Goal: Task Accomplishment & Management: Manage account settings

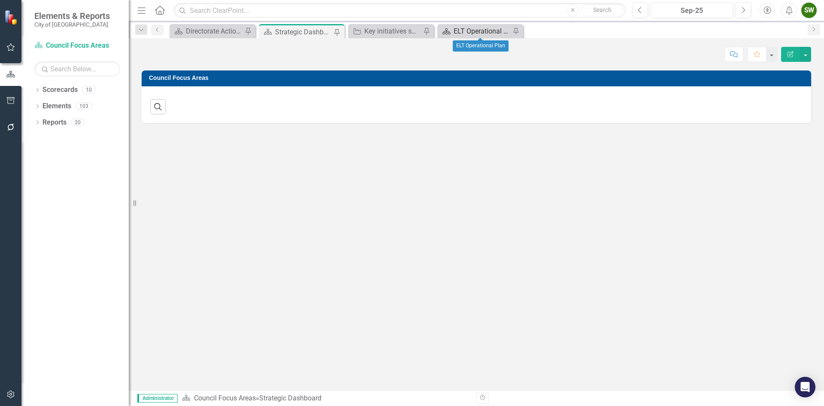
click at [484, 28] on div "ELT Operational Plan" at bounding box center [482, 31] width 57 height 11
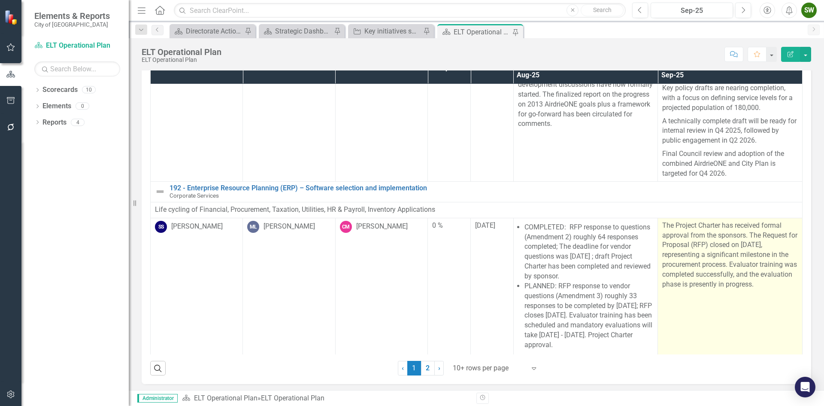
scroll to position [45, 0]
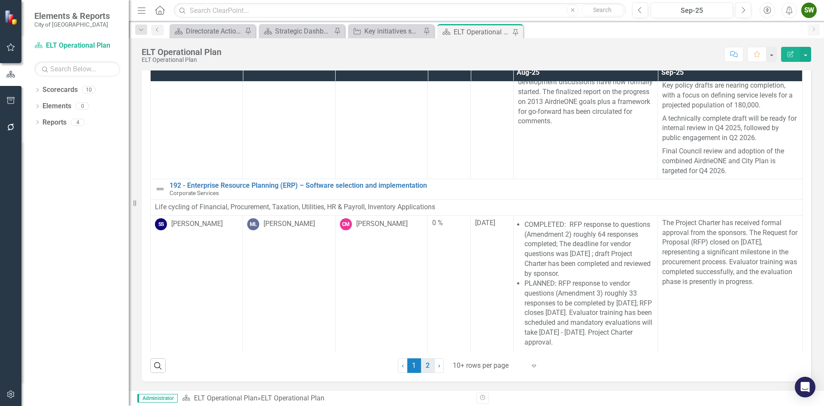
click at [424, 367] on link "2" at bounding box center [428, 365] width 14 height 15
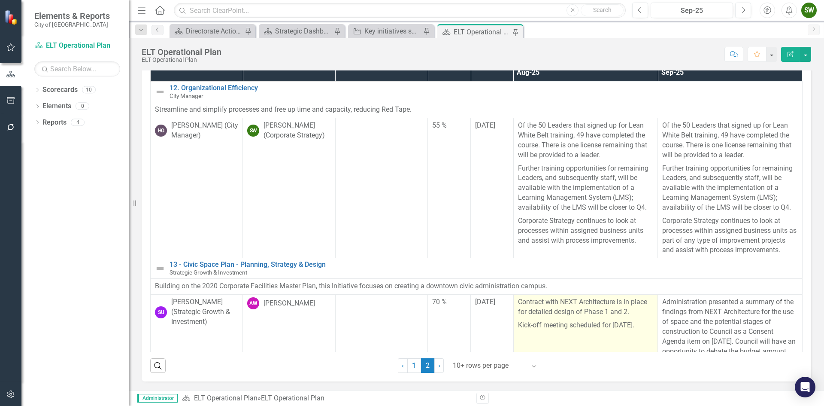
scroll to position [0, 0]
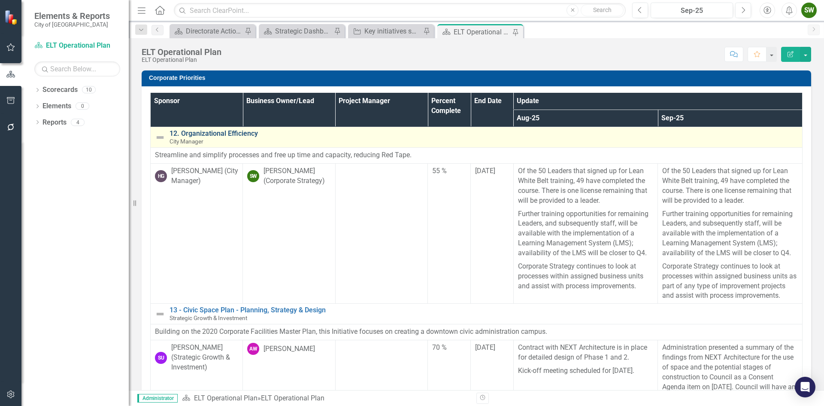
click at [218, 134] on link "12. Organizational Efficiency" at bounding box center [484, 134] width 628 height 8
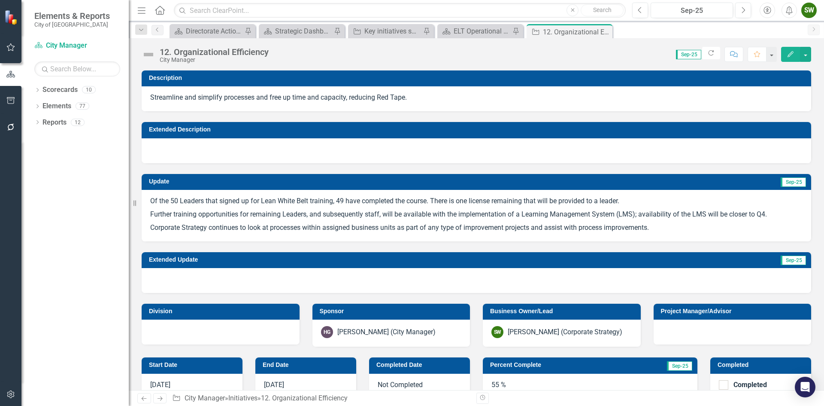
click at [216, 200] on p "Of the 50 Leaders that signed up for Lean White Belt training, 49 have complete…" at bounding box center [476, 202] width 652 height 12
click at [337, 200] on p "Of the 50 Leaders that signed up for Lean White Belt training, 49 have complete…" at bounding box center [476, 202] width 652 height 12
click at [377, 202] on p "Of the 50 Leaders that signed up for Lean White Belt training, 49 have complete…" at bounding box center [476, 202] width 652 height 12
click at [336, 198] on p "Of the 50 Leaders that signed up for Lean White Belt training, 49 have complete…" at bounding box center [476, 202] width 652 height 12
click at [415, 208] on p "Further training opportunities for remaining Leaders, and subsequently staff, w…" at bounding box center [476, 214] width 652 height 13
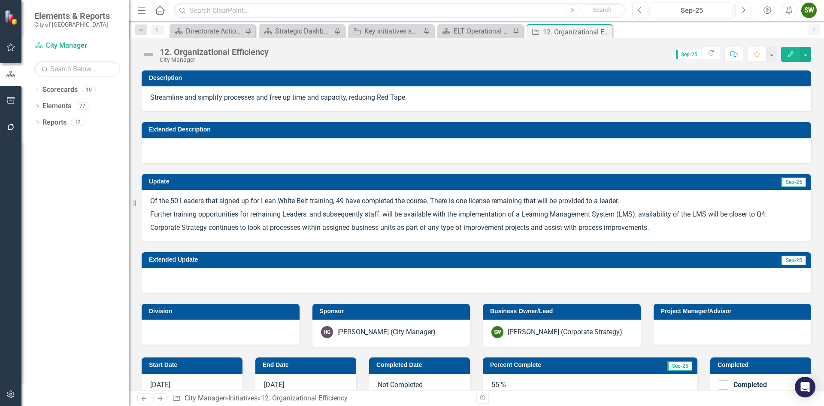
click at [415, 208] on p "Further training opportunities for remaining Leaders, and subsequently staff, w…" at bounding box center [476, 214] width 652 height 13
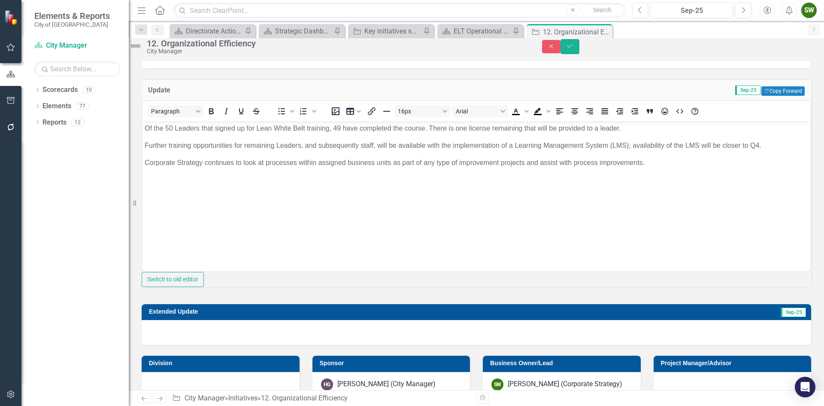
scroll to position [86, 0]
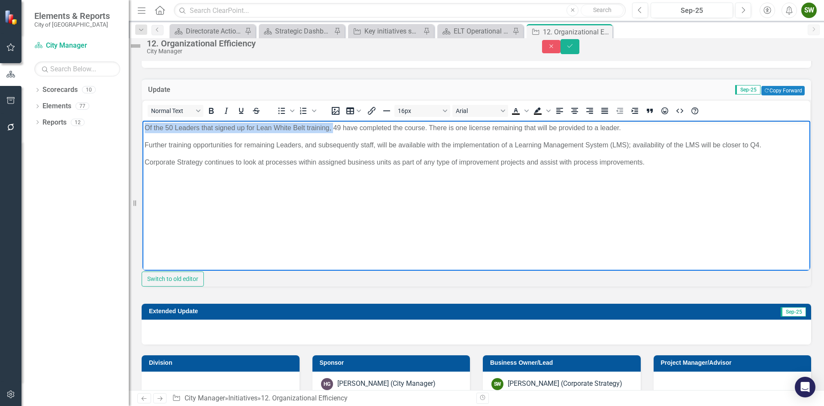
drag, startPoint x: 333, startPoint y: 127, endPoint x: 169, endPoint y: 135, distance: 163.7
click at [144, 122] on body "Of the 50 Leaders that signed up for Lean White Belt training, 49 have complete…" at bounding box center [476, 184] width 668 height 129
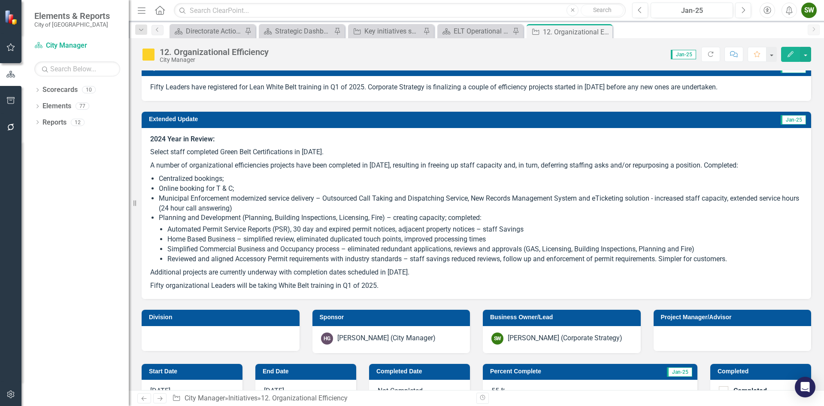
scroll to position [129, 0]
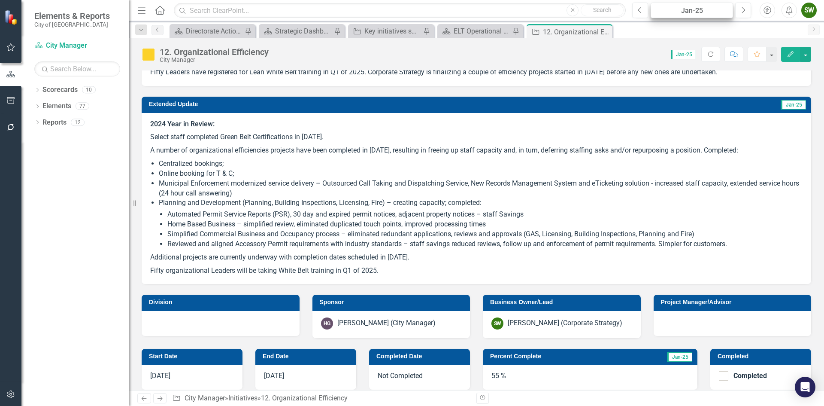
click at [691, 10] on div "Jan-25" at bounding box center [692, 11] width 76 height 10
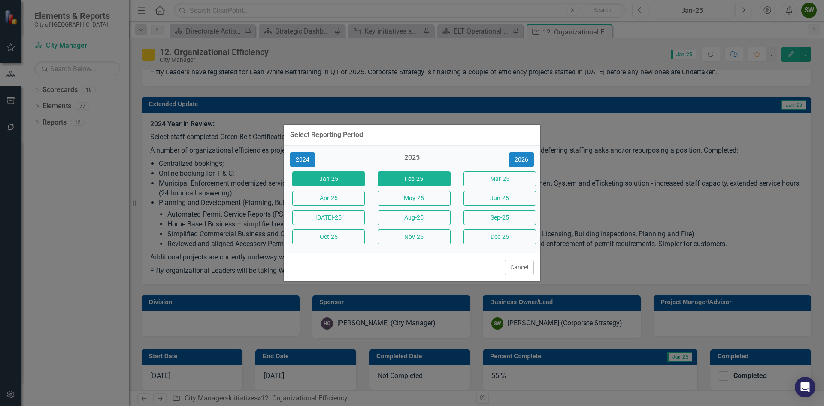
click at [406, 179] on button "Feb-25" at bounding box center [414, 178] width 73 height 15
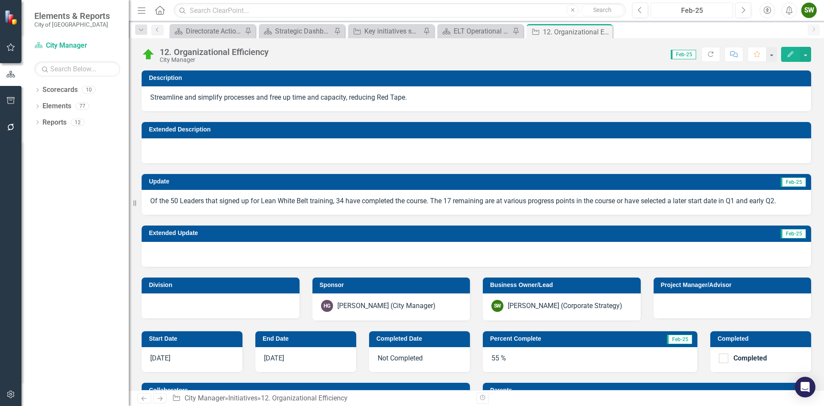
click at [706, 11] on div "Feb-25" at bounding box center [692, 11] width 76 height 10
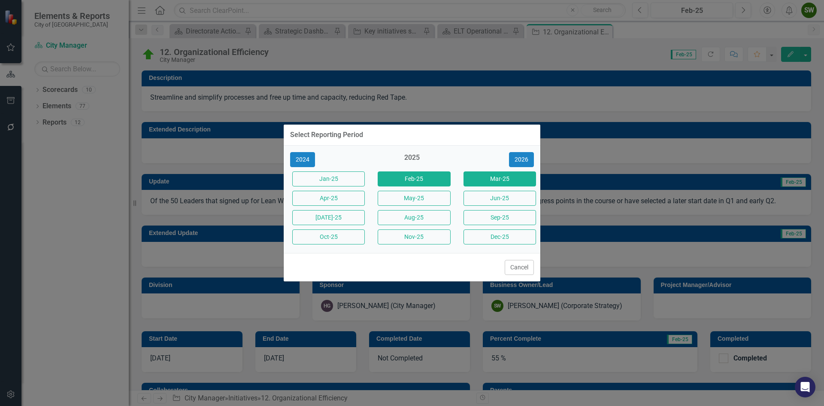
click at [485, 180] on button "Mar-25" at bounding box center [500, 178] width 73 height 15
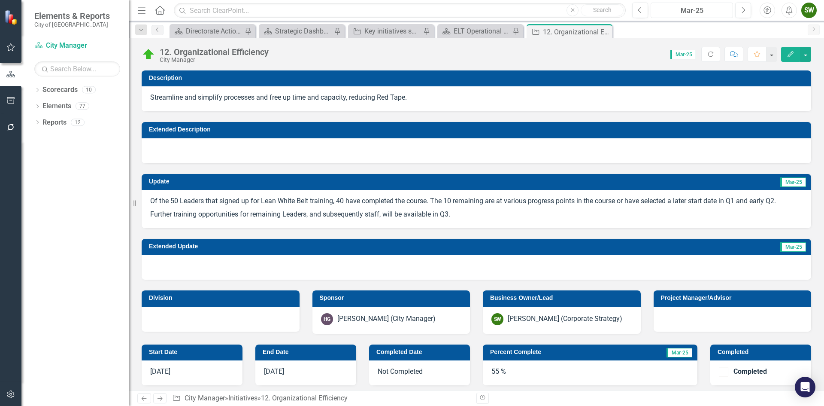
click at [694, 12] on div "Mar-25" at bounding box center [692, 11] width 76 height 10
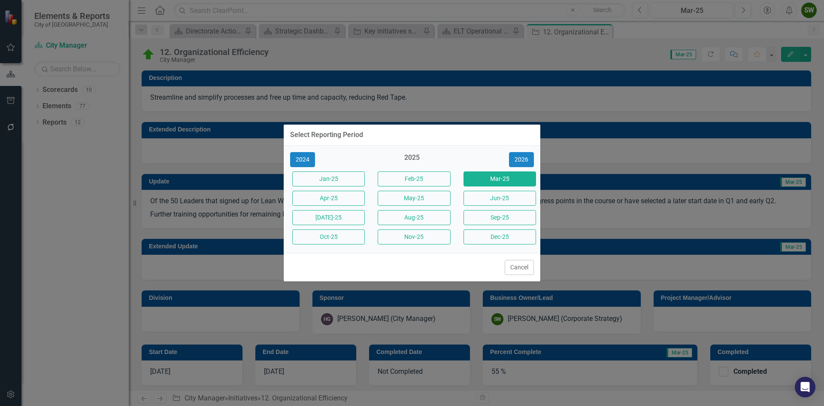
drag, startPoint x: 329, startPoint y: 197, endPoint x: 534, endPoint y: 190, distance: 205.3
click at [328, 197] on button "Apr-25" at bounding box center [328, 198] width 73 height 15
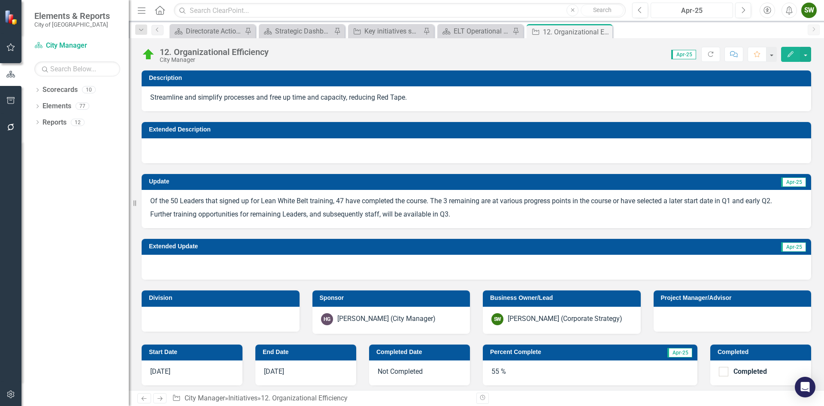
click at [690, 9] on div "Apr-25" at bounding box center [692, 11] width 76 height 10
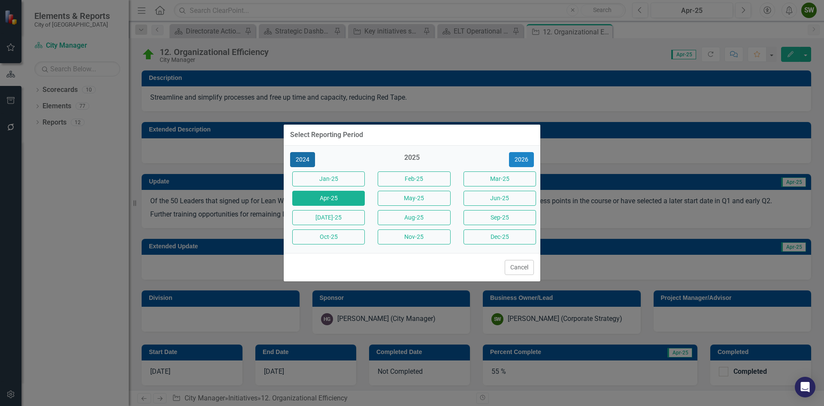
click at [302, 156] on button "2024" at bounding box center [302, 159] width 25 height 15
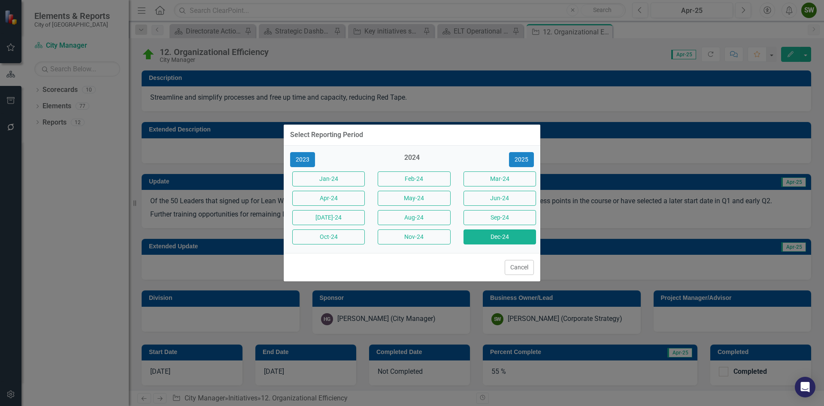
click at [500, 236] on button "Dec-24" at bounding box center [500, 236] width 73 height 15
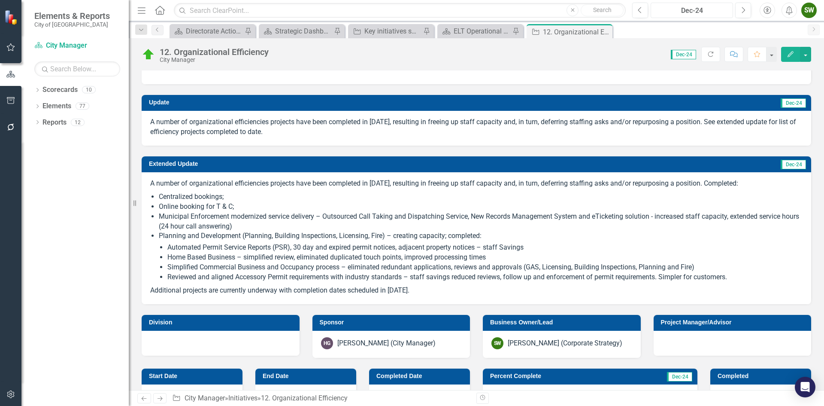
scroll to position [86, 0]
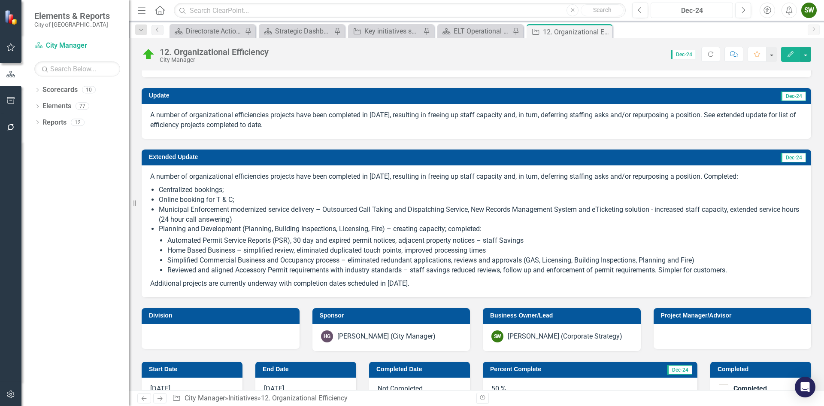
click at [697, 13] on div "Dec-24" at bounding box center [692, 11] width 76 height 10
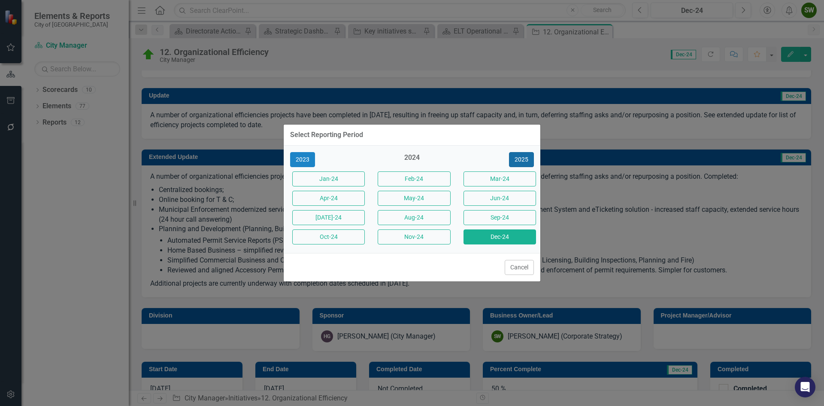
click at [528, 159] on button "2025" at bounding box center [521, 159] width 25 height 15
click at [334, 180] on button "Jan-25" at bounding box center [328, 178] width 73 height 15
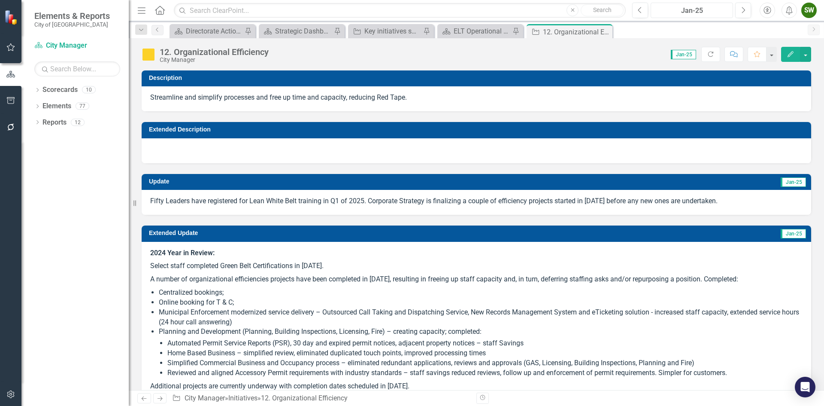
click at [705, 11] on div "Jan-25" at bounding box center [692, 11] width 76 height 10
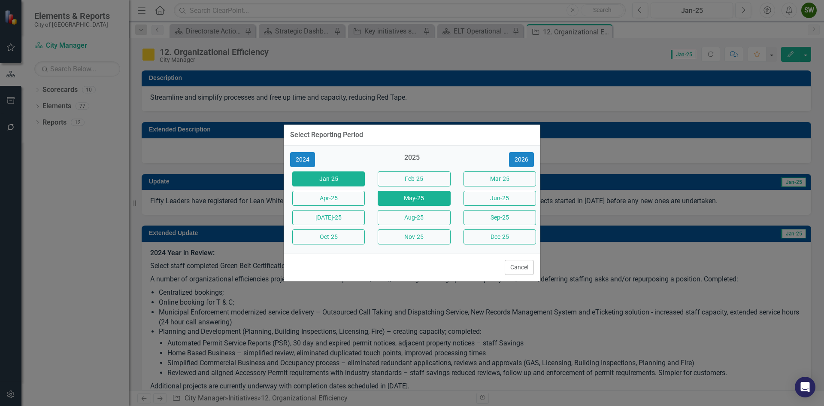
click at [406, 197] on button "May-25" at bounding box center [414, 198] width 73 height 15
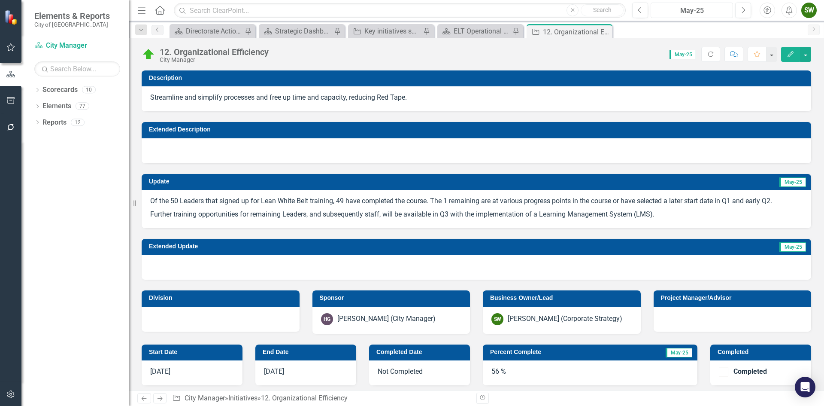
click at [695, 11] on div "May-25" at bounding box center [692, 11] width 76 height 10
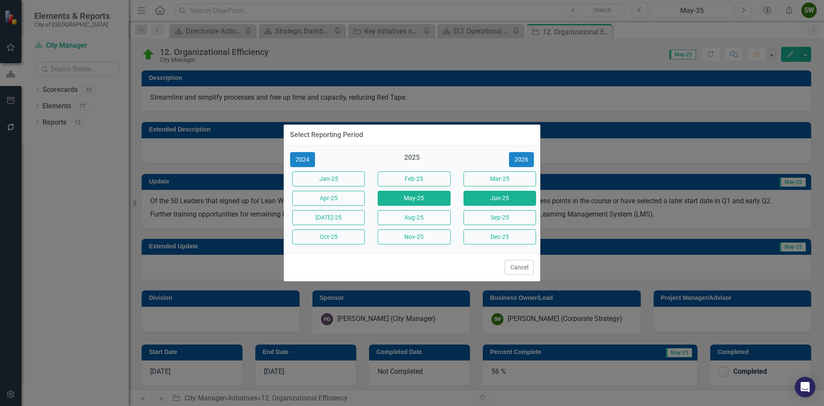
click at [497, 200] on button "Jun-25" at bounding box center [500, 198] width 73 height 15
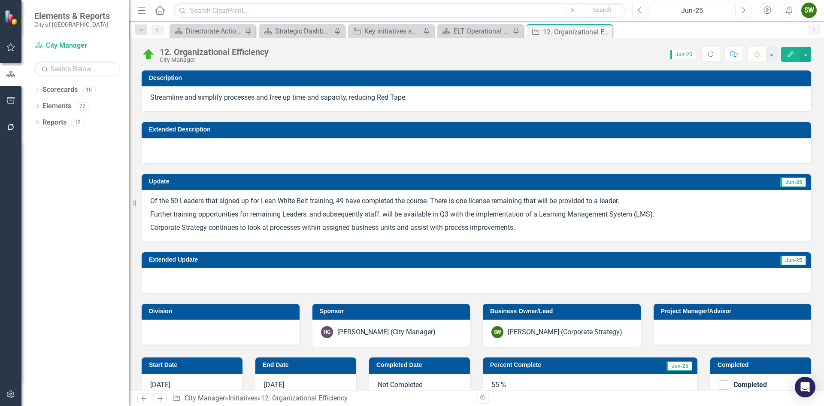
click at [696, 11] on div "Jun-25" at bounding box center [692, 11] width 76 height 10
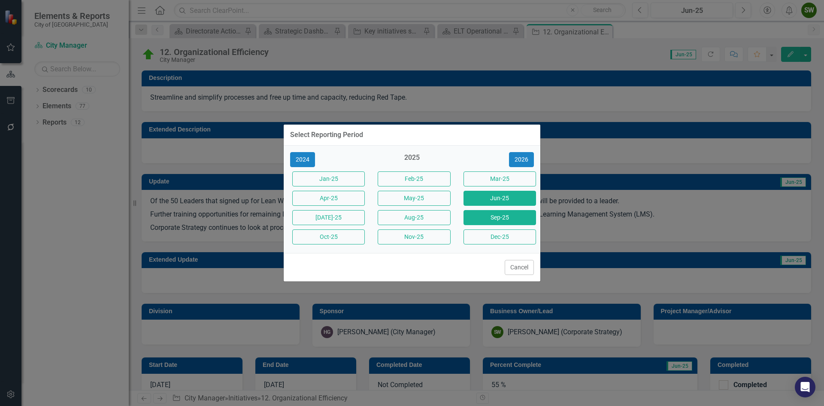
click at [498, 218] on button "Sep-25" at bounding box center [500, 217] width 73 height 15
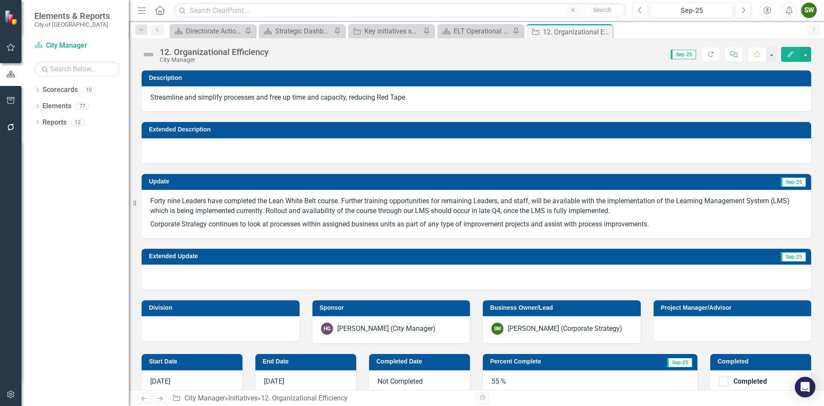
click at [656, 218] on p "Corporate Strategy continues to look at processes within assigned business unit…" at bounding box center [476, 224] width 652 height 12
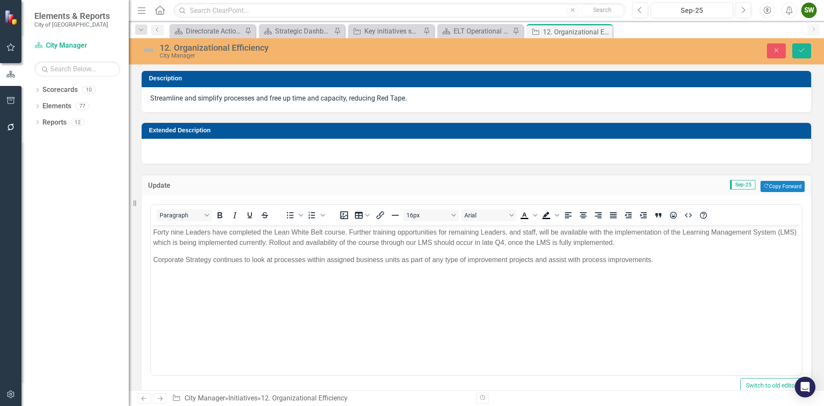
click at [651, 259] on p "Corporate Strategy continues to look at processes within assigned business unit…" at bounding box center [476, 260] width 646 height 10
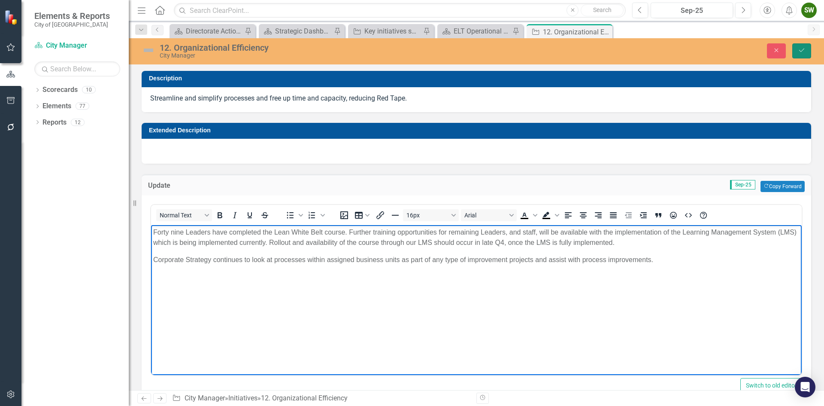
click at [800, 52] on icon "submit" at bounding box center [801, 49] width 5 height 3
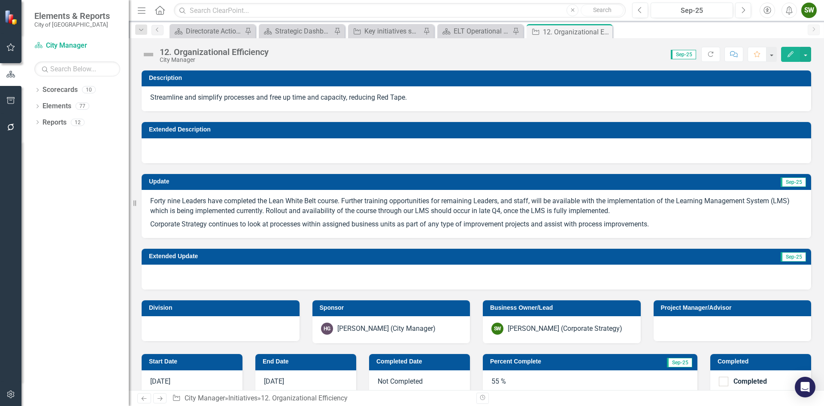
click at [150, 52] on img at bounding box center [149, 55] width 14 height 14
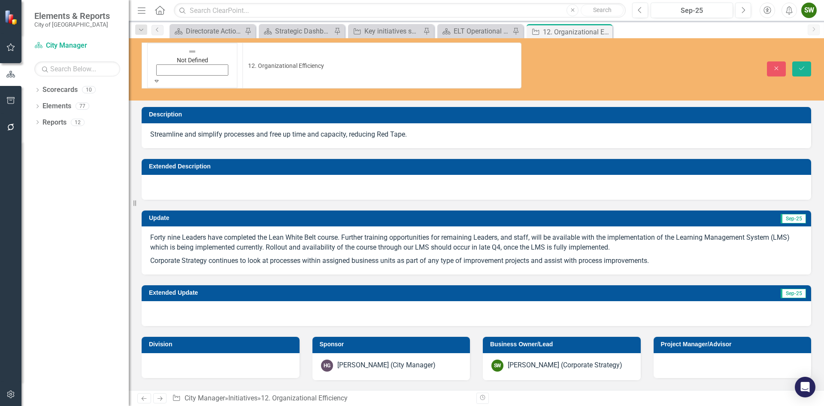
click at [159, 80] on icon at bounding box center [157, 81] width 4 height 2
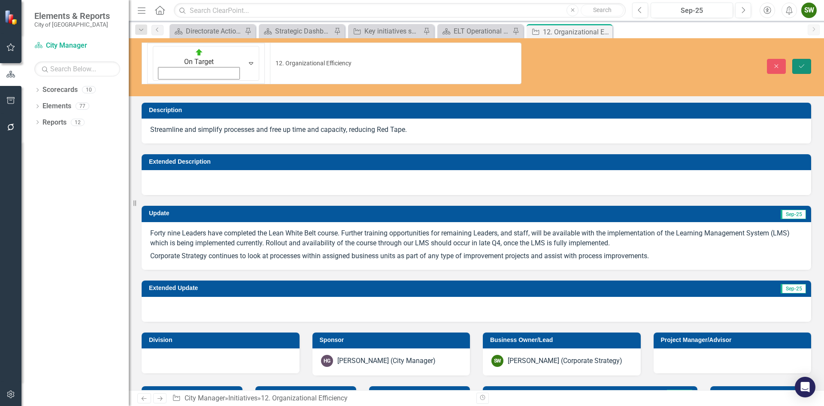
click at [803, 63] on icon "Save" at bounding box center [802, 66] width 8 height 6
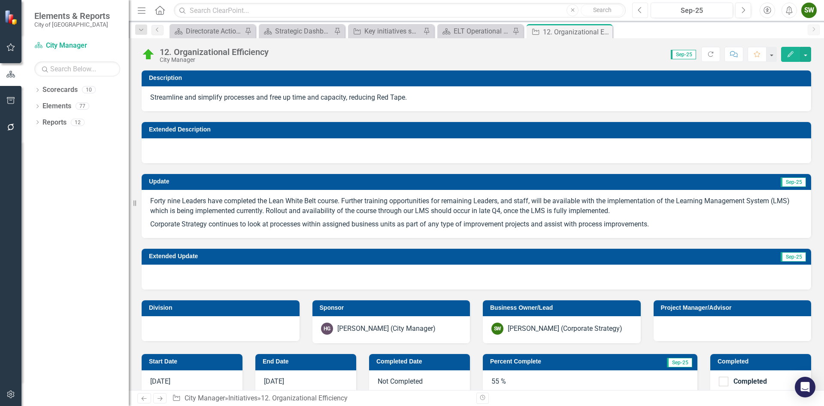
click at [641, 9] on icon "Previous" at bounding box center [640, 10] width 5 height 8
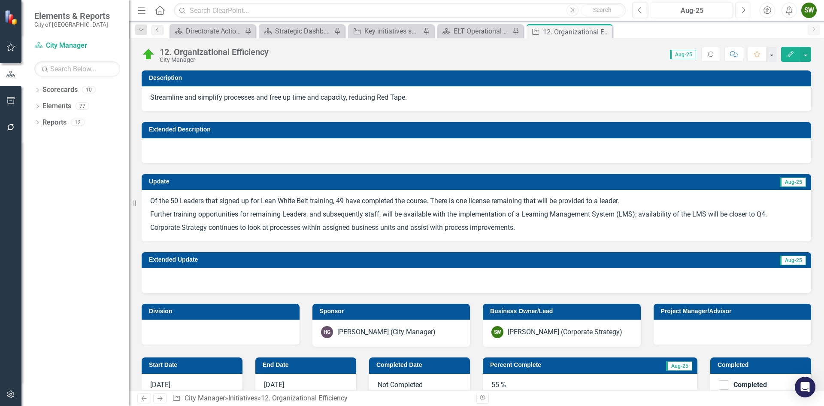
click at [744, 9] on icon "Next" at bounding box center [743, 10] width 5 height 8
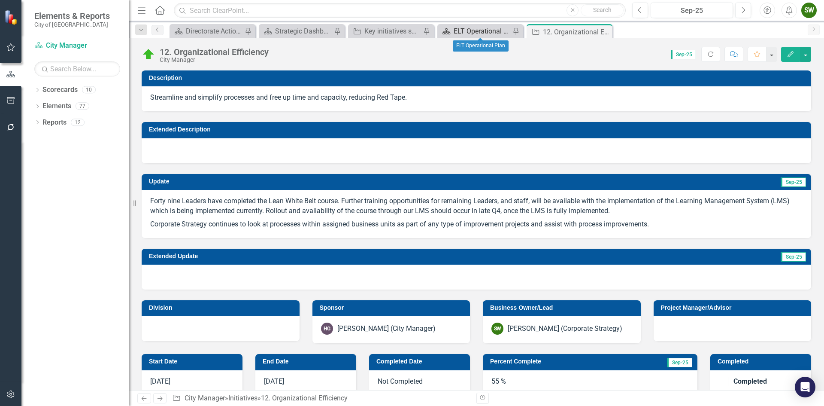
click at [474, 29] on div "ELT Operational Plan" at bounding box center [482, 31] width 57 height 11
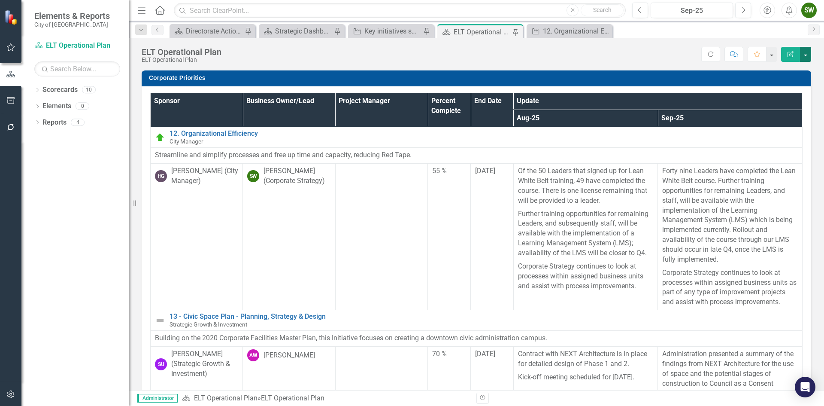
click at [806, 53] on button "button" at bounding box center [805, 54] width 11 height 15
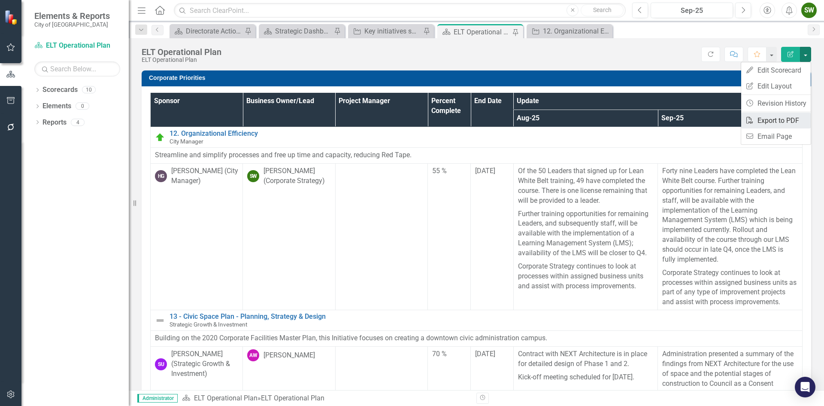
click at [766, 122] on link "PDF Export to PDF" at bounding box center [776, 120] width 70 height 16
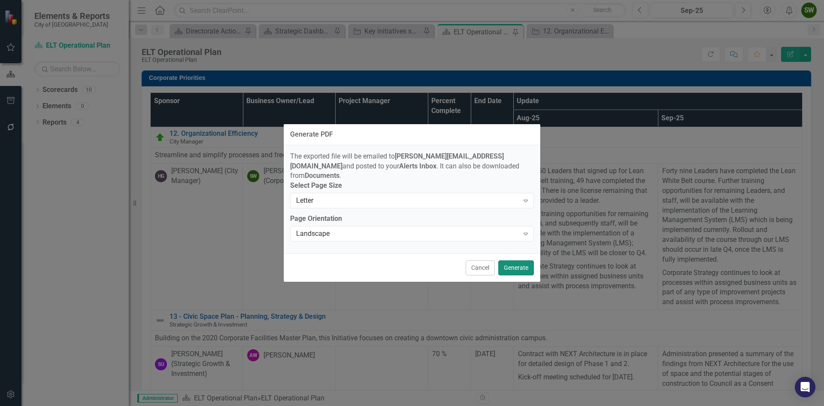
click at [512, 265] on button "Generate" at bounding box center [516, 267] width 36 height 15
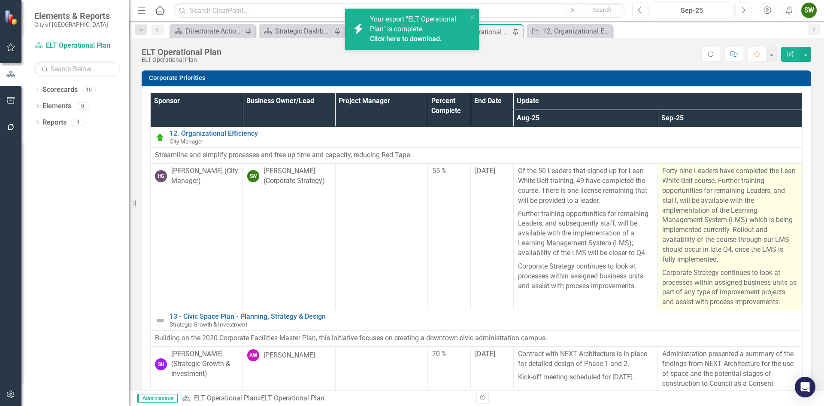
click at [705, 236] on p "Forty nine Leaders have completed the Lean White Belt course. Further training …" at bounding box center [730, 216] width 136 height 100
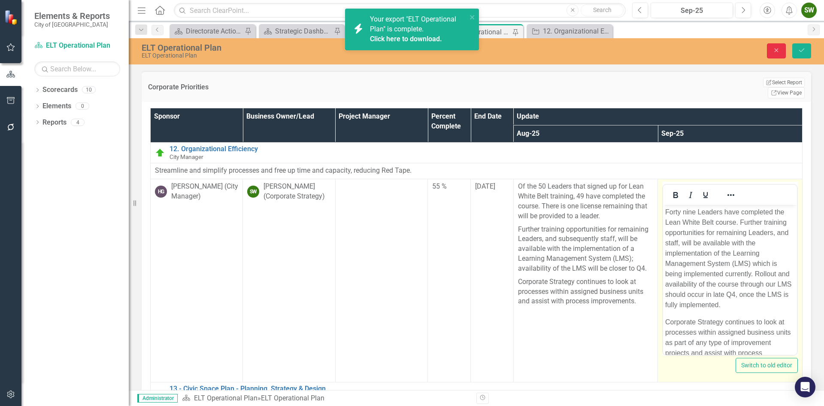
click at [774, 53] on icon "Close" at bounding box center [777, 50] width 8 height 6
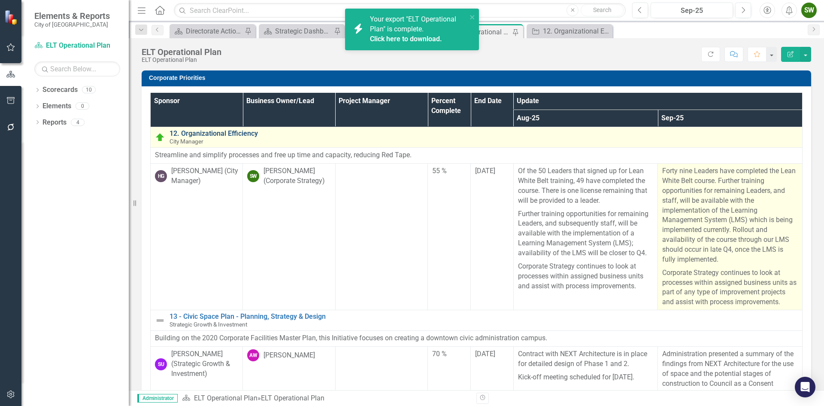
click at [226, 133] on link "12. Organizational Efficiency" at bounding box center [484, 134] width 628 height 8
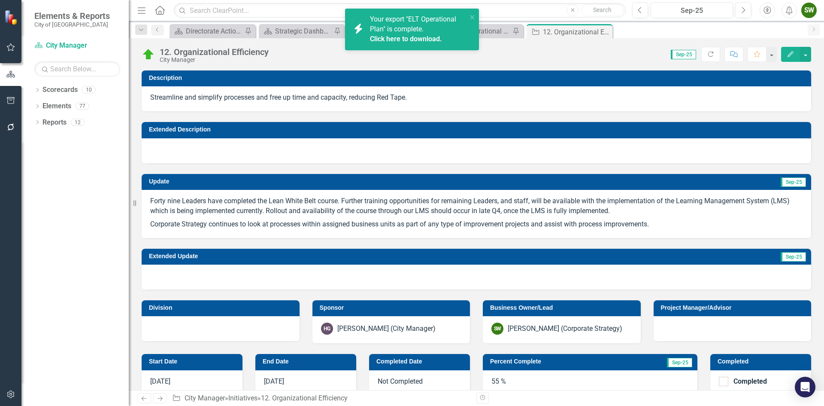
click at [163, 202] on p "Forty nine Leaders have completed the Lean White Belt course. Further training …" at bounding box center [476, 206] width 652 height 21
click at [250, 210] on p "Forty nine Leaders have completed the Lean White Belt course. Further training …" at bounding box center [476, 206] width 652 height 21
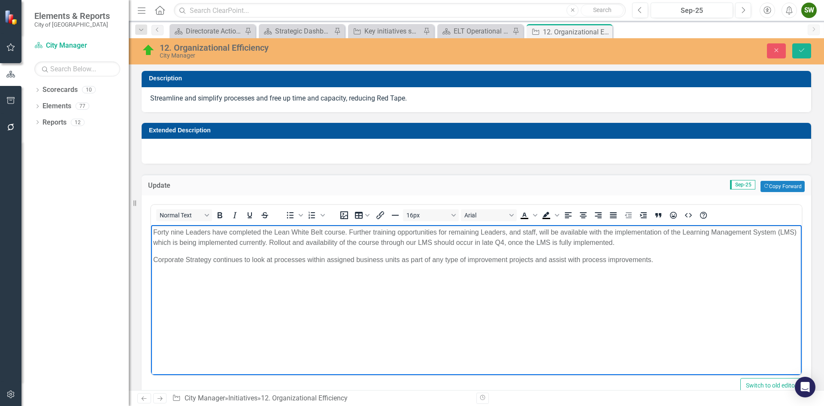
click at [664, 261] on p "Corporate Strategy continues to look at processes within assigned business unit…" at bounding box center [476, 260] width 646 height 10
click at [642, 242] on p "Forty nine Leaders have completed the Lean White Belt course. Further training …" at bounding box center [476, 237] width 646 height 21
click at [718, 242] on p "Forty nine Leaders have completed the Lean White Belt course. Further training …" at bounding box center [476, 237] width 646 height 21
click at [776, 241] on p "Forty nine Leaders have completed the Lean White Belt course. Further training …" at bounding box center [476, 237] width 646 height 21
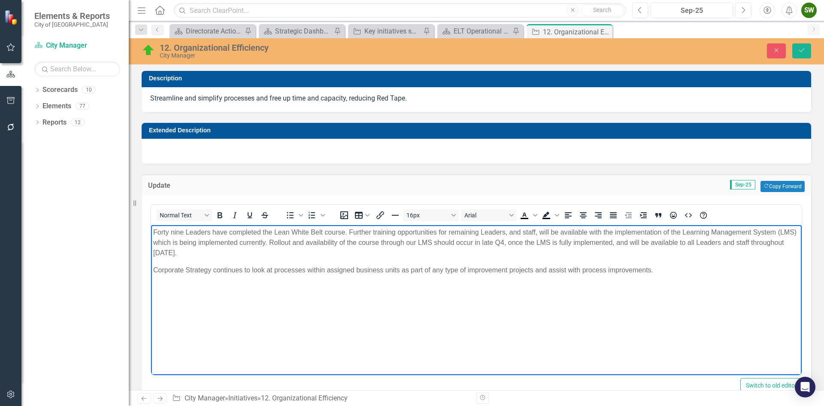
click at [652, 268] on p "Corporate Strategy continues to look at processes within assigned business unit…" at bounding box center [476, 270] width 646 height 10
click at [670, 269] on p "Corporate Strategy continues to look at processes within assigned business unit…" at bounding box center [476, 270] width 646 height 10
click at [805, 51] on icon "Save" at bounding box center [802, 50] width 8 height 6
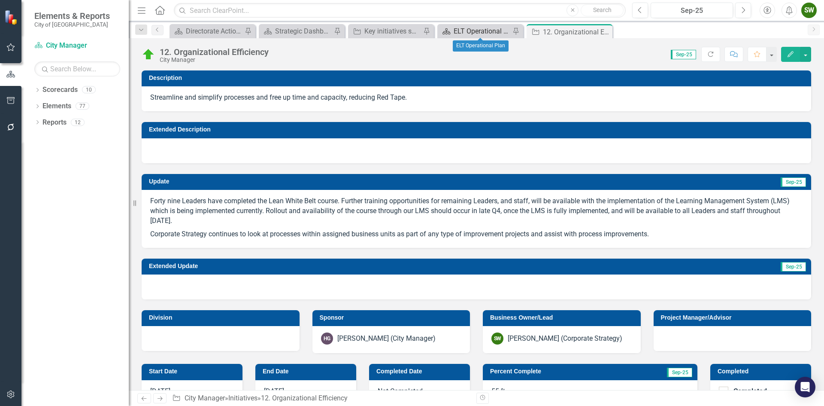
click at [469, 29] on div "ELT Operational Plan" at bounding box center [482, 31] width 57 height 11
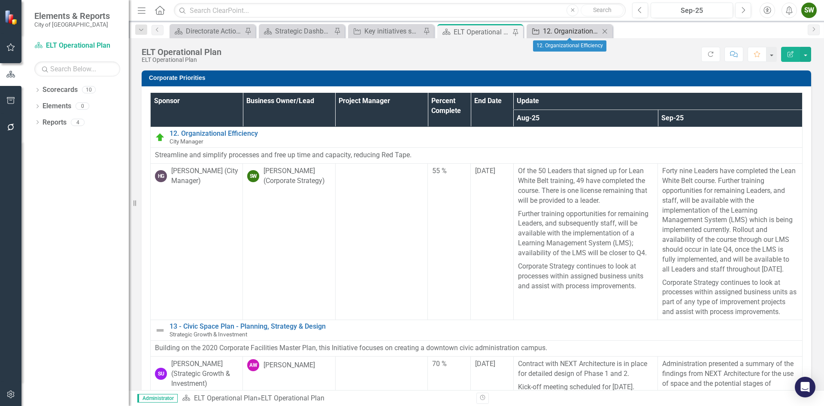
click at [550, 32] on div "12. Organizational Efficiency" at bounding box center [571, 31] width 57 height 11
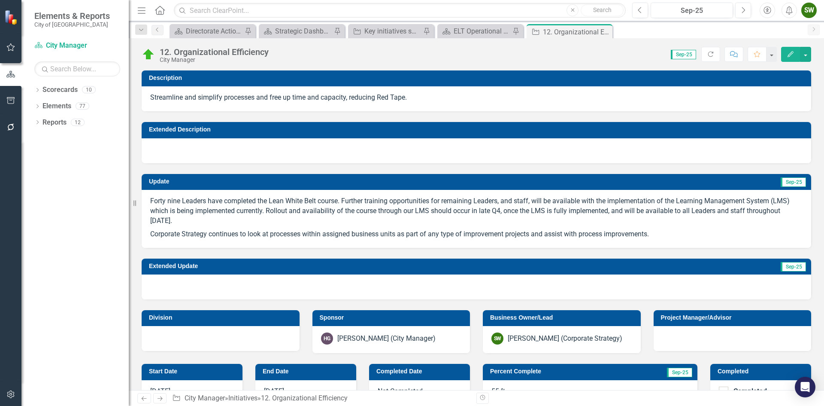
click at [634, 234] on p "Corporate Strategy continues to look at processes within assigned business unit…" at bounding box center [476, 233] width 652 height 12
click at [600, 236] on p "Corporate Strategy continues to look at processes within assigned business unit…" at bounding box center [476, 233] width 652 height 12
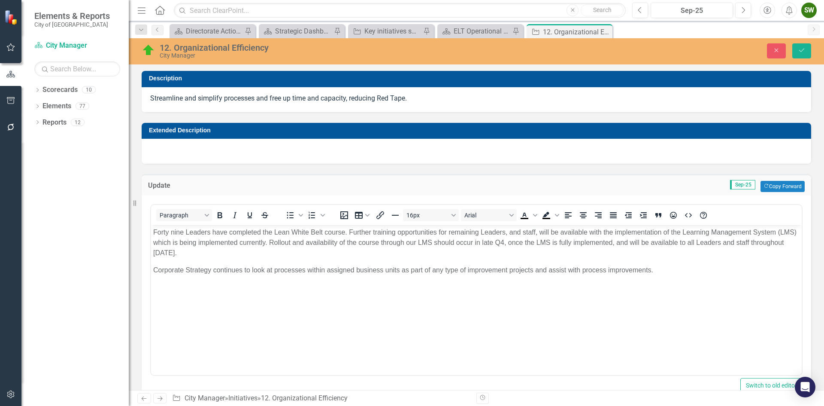
click at [582, 269] on p "Corporate Strategy continues to look at processes within assigned business unit…" at bounding box center [476, 270] width 646 height 10
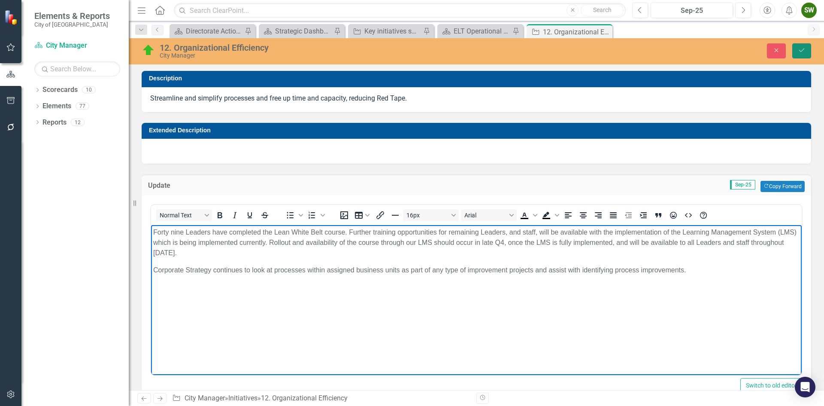
click at [801, 50] on icon "Save" at bounding box center [802, 50] width 8 height 6
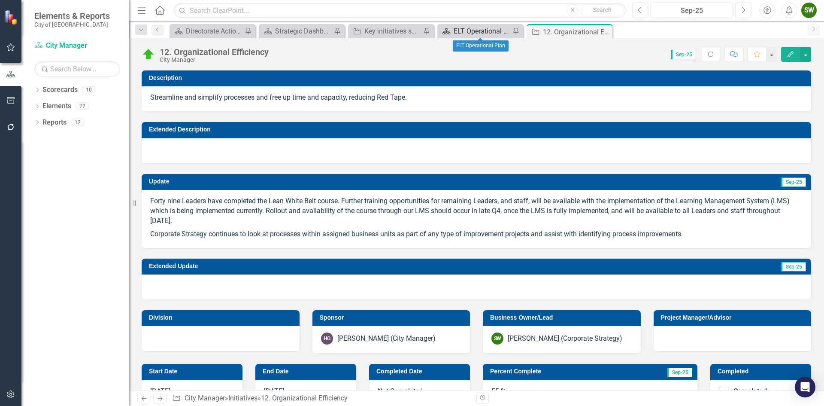
click at [497, 30] on div "ELT Operational Plan" at bounding box center [482, 31] width 57 height 11
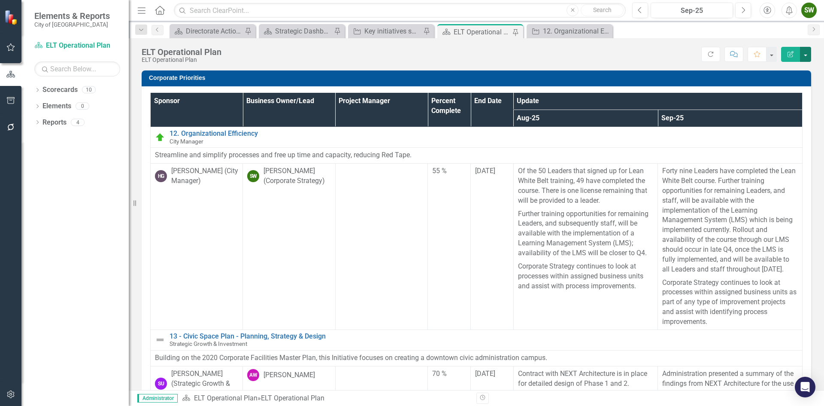
click at [806, 55] on button "button" at bounding box center [805, 54] width 11 height 15
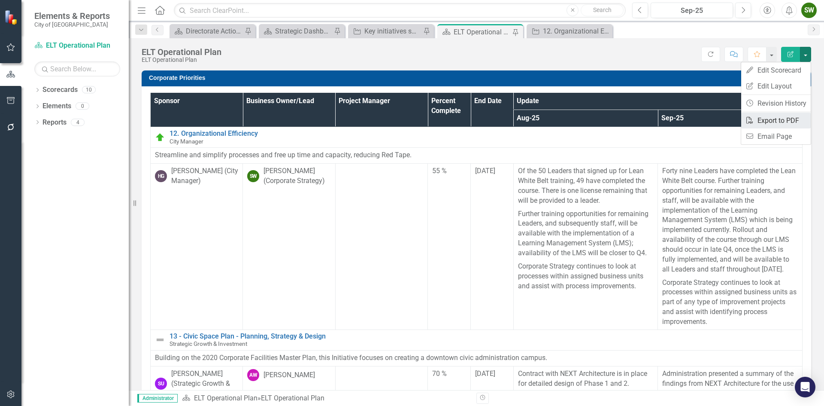
click at [767, 122] on link "PDF Export to PDF" at bounding box center [776, 120] width 70 height 16
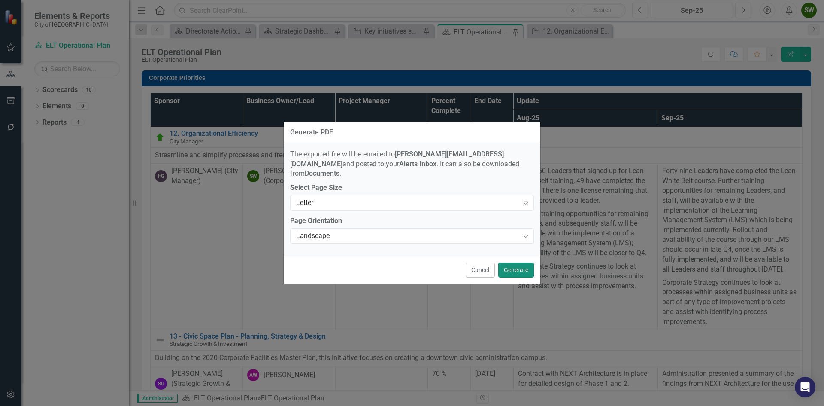
click at [507, 265] on button "Generate" at bounding box center [516, 269] width 36 height 15
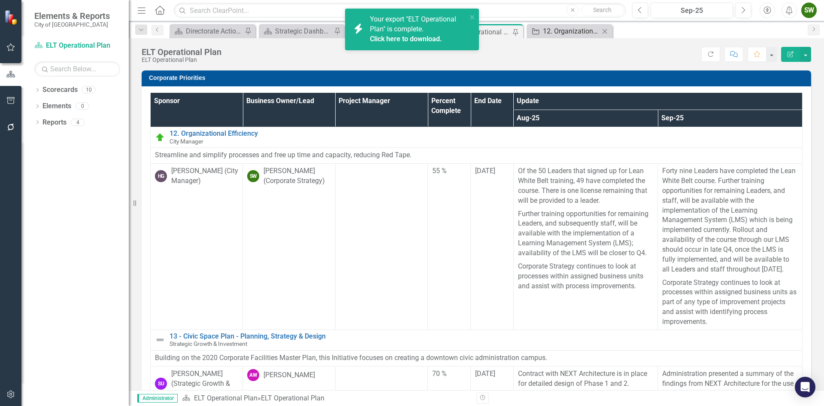
click at [575, 33] on div "12. Organizational Efficiency" at bounding box center [571, 31] width 57 height 11
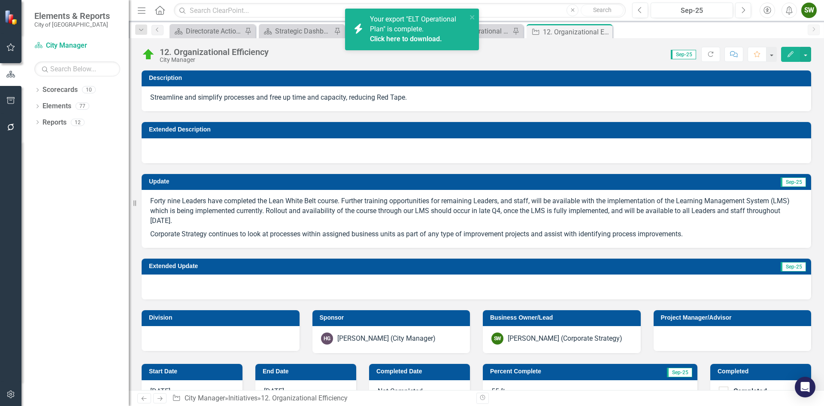
click at [152, 200] on p "Forty nine Leaders have completed the Lean White Belt course. Further training …" at bounding box center [476, 211] width 652 height 31
click at [146, 197] on div "Forty nine Leaders have completed the Lean White Belt course. Further training …" at bounding box center [477, 219] width 670 height 58
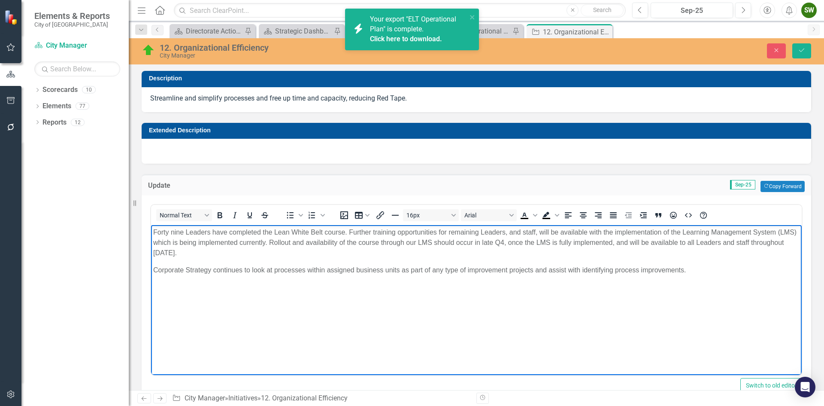
click at [153, 227] on body "Forty nine Leaders have completed the Lean White Belt course. Further training …" at bounding box center [476, 289] width 651 height 129
click at [696, 272] on p "Corporate Strategy continues to look at processes within assigned business unit…" at bounding box center [476, 270] width 646 height 10
click at [152, 230] on body "Forty nine Leaders have completed the Lean White Belt course. Further training …" at bounding box center [476, 289] width 651 height 129
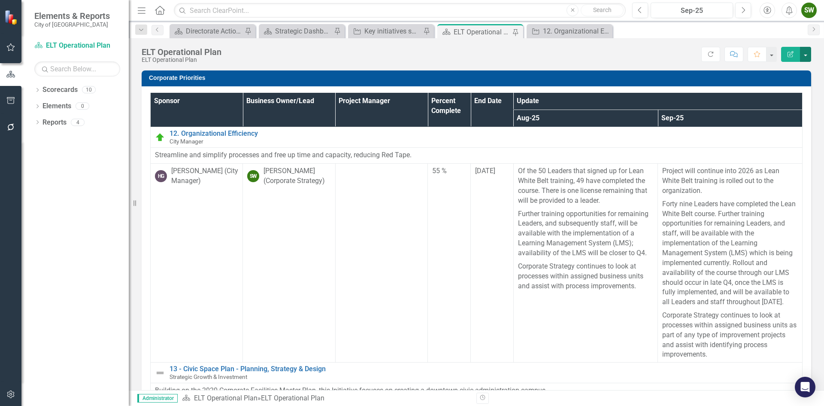
click at [806, 55] on button "button" at bounding box center [805, 54] width 11 height 15
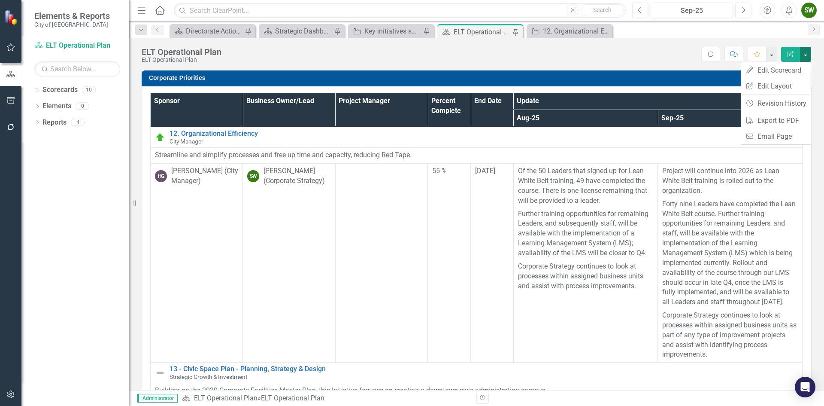
click at [806, 55] on button "button" at bounding box center [805, 54] width 11 height 15
